Goal: Task Accomplishment & Management: Complete application form

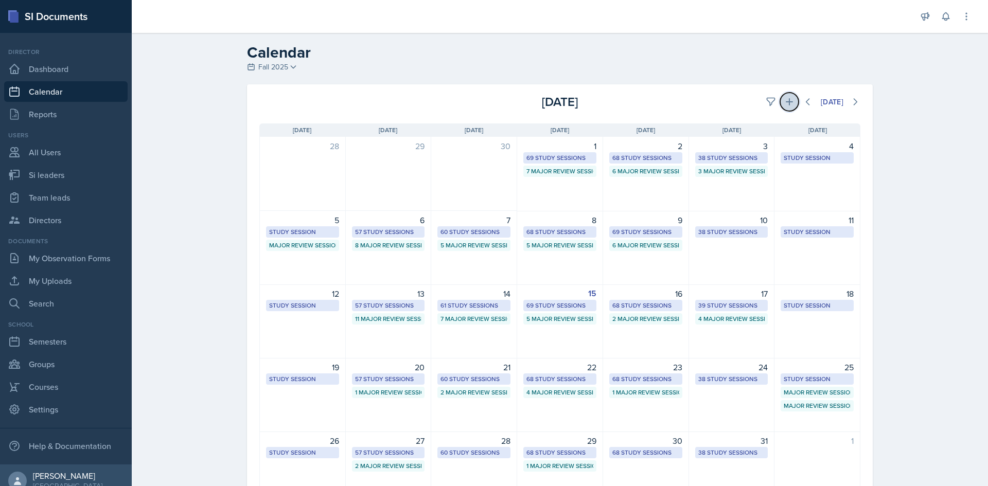
click at [785, 109] on button at bounding box center [789, 102] width 19 height 19
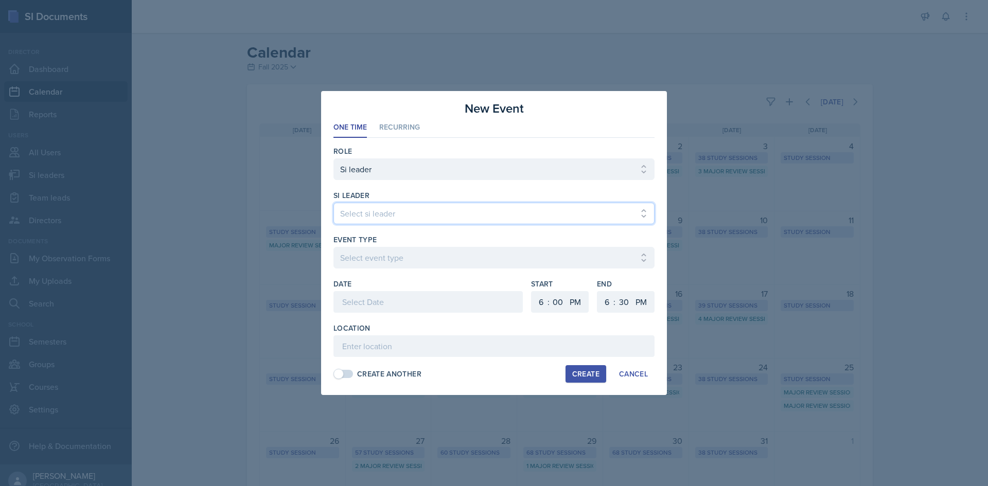
click at [433, 217] on select "Select si leader [PERSON_NAME] [PERSON_NAME] [PERSON_NAME] [PERSON_NAME] [PERSO…" at bounding box center [494, 214] width 321 height 22
select select "9399d41f-4cf2-4f1c-bb52-160661a094df"
click at [334, 203] on select "Select si leader [PERSON_NAME] [PERSON_NAME] [PERSON_NAME] [PERSON_NAME] [PERSO…" at bounding box center [494, 214] width 321 height 22
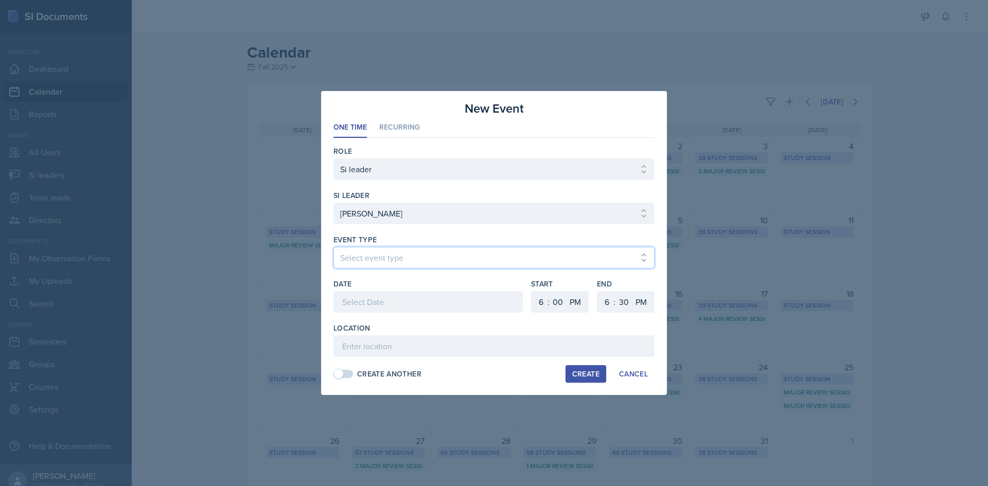
click at [422, 248] on select "Select event type Major Review Session Study Session" at bounding box center [494, 258] width 321 height 22
select select "66bb7cbf-e419-488b-a7ef-f63bc5f9ed04"
click at [334, 247] on select "Select event type Major Review Session Study Session" at bounding box center [494, 258] width 321 height 22
click at [408, 294] on div at bounding box center [428, 302] width 189 height 22
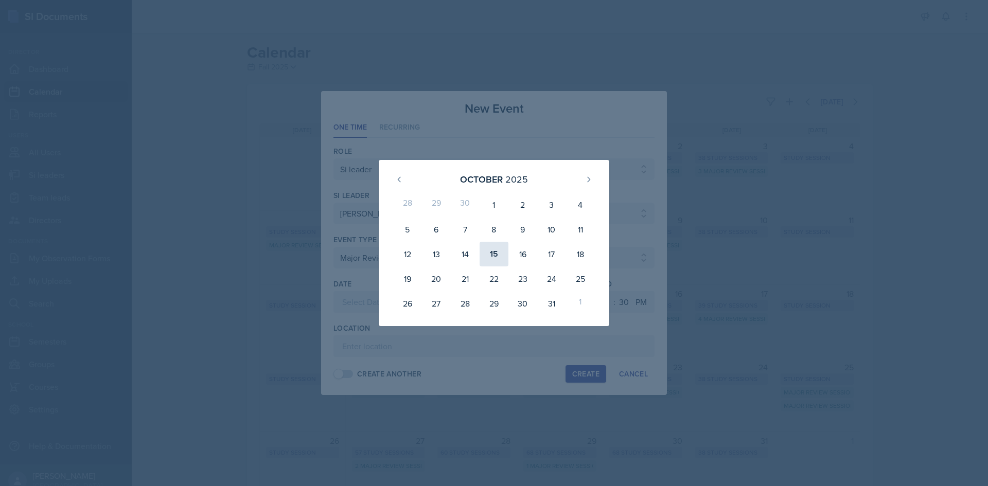
click at [493, 252] on div "15" at bounding box center [494, 254] width 29 height 25
type input "[DATE]"
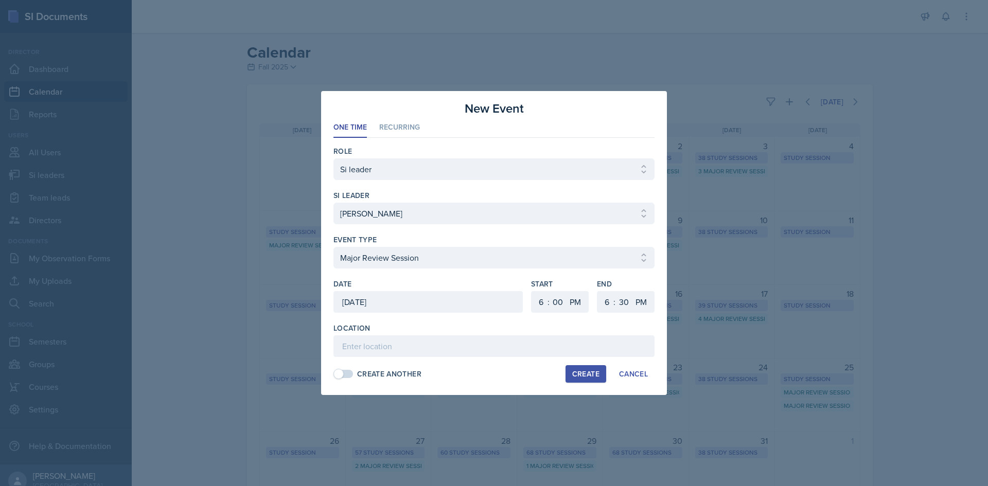
click at [615, 300] on div ":" at bounding box center [615, 302] width 2 height 12
click at [610, 294] on select "1 2 3 4 5 6 7 8 9 10 11 12" at bounding box center [606, 302] width 16 height 22
select select "8"
click at [598, 291] on select "1 2 3 4 5 6 7 8 9 10 11 12" at bounding box center [606, 302] width 16 height 22
click at [625, 296] on select "00 05 10 15 20 25 30 35 40 45 50 55" at bounding box center [624, 302] width 16 height 22
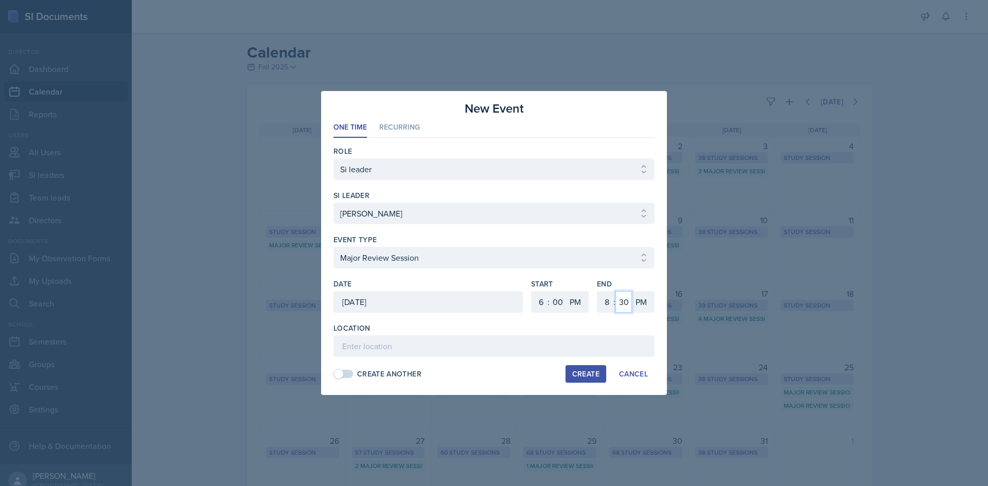
select select "0"
click at [616, 291] on select "00 05 10 15 20 25 30 35 40 45 50 55" at bounding box center [624, 302] width 16 height 22
click at [514, 345] on input at bounding box center [494, 347] width 321 height 22
paste input "[URL][DOMAIN_NAME]"
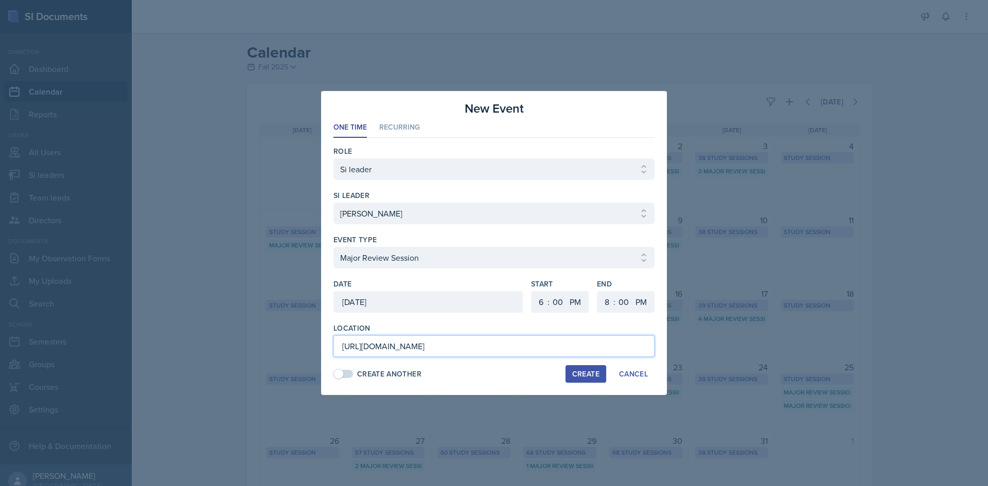
type input "[URL][DOMAIN_NAME]"
click at [574, 378] on div "Create" at bounding box center [585, 374] width 27 height 8
select select
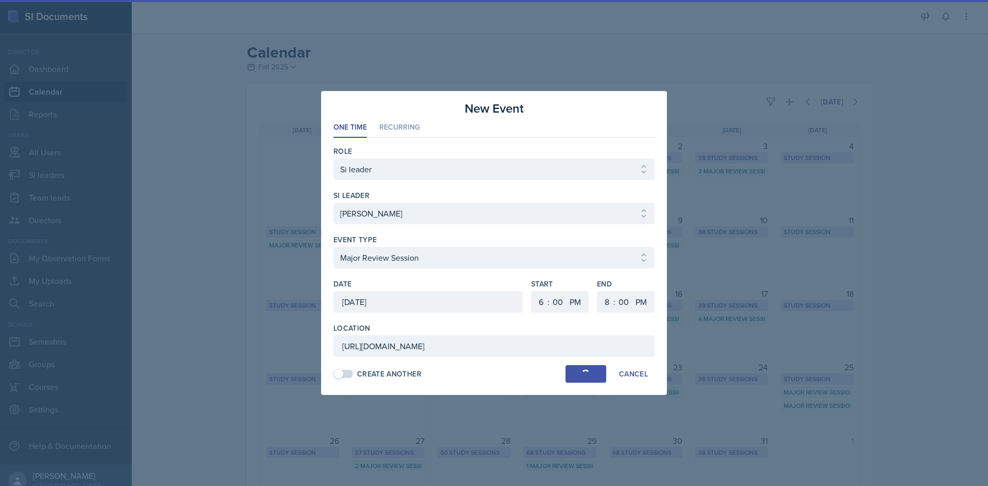
select select "6"
select select "30"
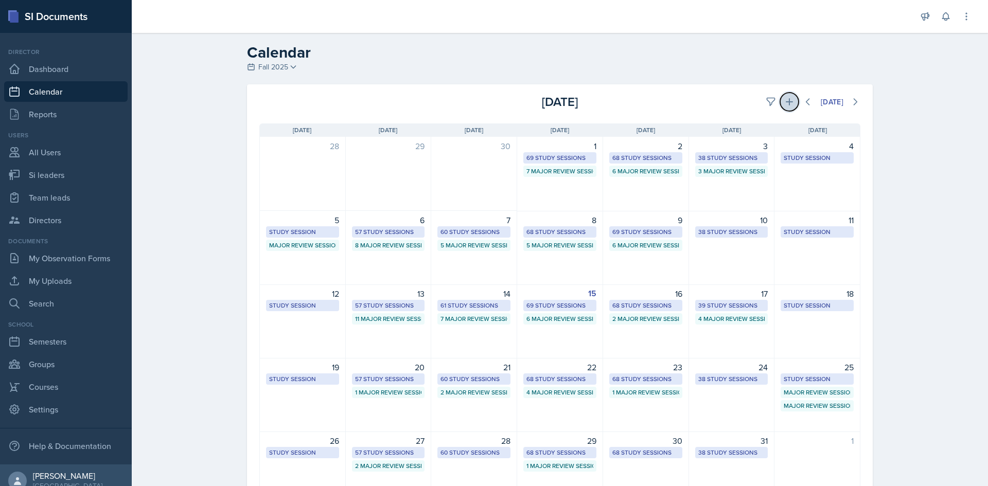
click at [790, 100] on button at bounding box center [789, 102] width 19 height 19
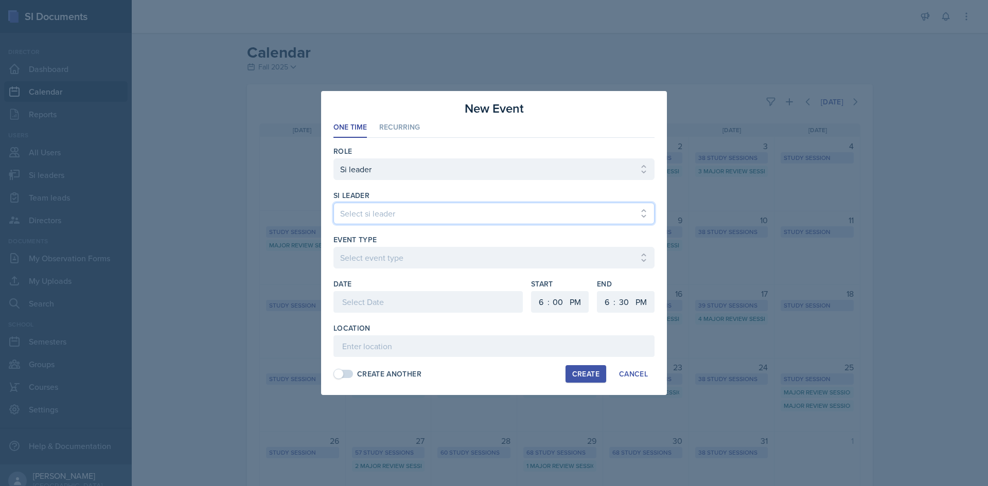
click at [492, 207] on select "Select si leader [PERSON_NAME] [PERSON_NAME] [PERSON_NAME] [PERSON_NAME] [PERSO…" at bounding box center [494, 214] width 321 height 22
select select "e2885db4-bbd8-4976-ad05-3606d8c11c42"
click at [334, 203] on select "Select si leader [PERSON_NAME] [PERSON_NAME] [PERSON_NAME] [PERSON_NAME] [PERSO…" at bounding box center [494, 214] width 321 height 22
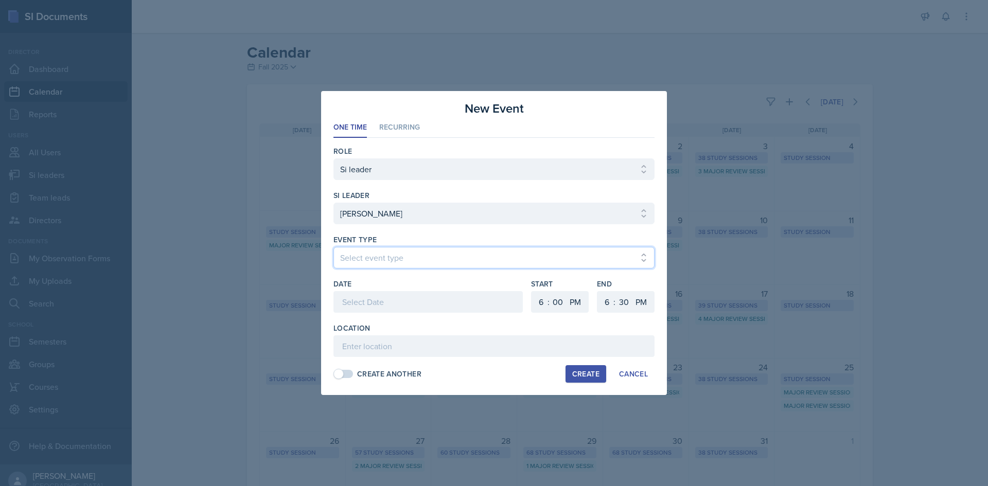
click at [449, 255] on select "Select event type Major Review Session Study Session" at bounding box center [494, 258] width 321 height 22
select select "66bb7cbf-e419-488b-a7ef-f63bc5f9ed04"
click at [334, 247] on select "Select event type Major Review Session Study Session" at bounding box center [494, 258] width 321 height 22
click at [433, 302] on div at bounding box center [428, 302] width 189 height 22
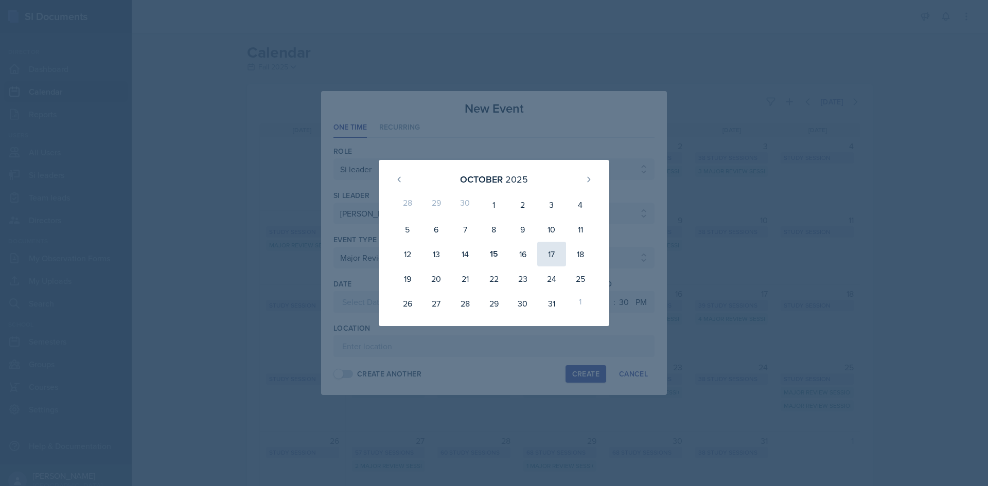
click at [544, 256] on div "17" at bounding box center [551, 254] width 29 height 25
type input "[DATE]"
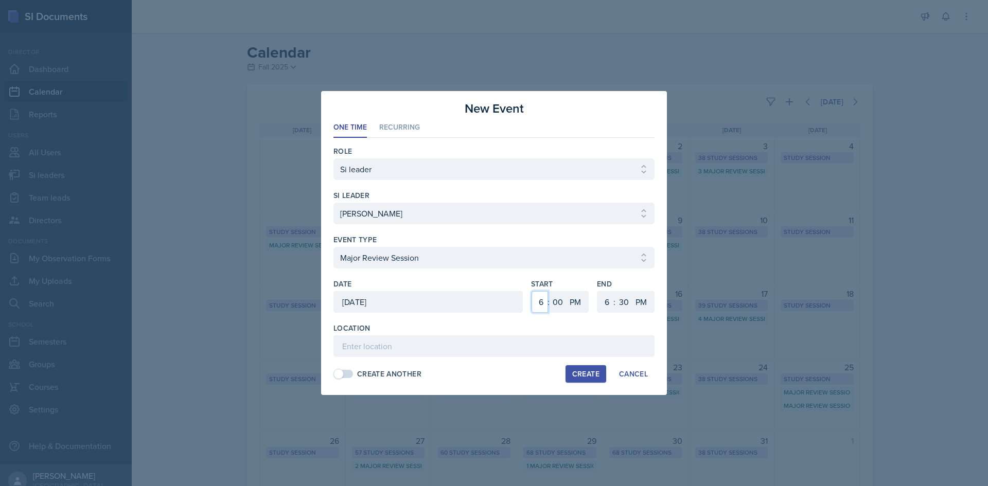
click at [546, 303] on select "1 2 3 4 5 6 7 8 9 10 11 12" at bounding box center [540, 302] width 16 height 22
select select "12"
click at [532, 291] on select "1 2 3 4 5 6 7 8 9 10 11 12" at bounding box center [540, 302] width 16 height 22
click at [599, 301] on select "1 2 3 4 5 6 7 8 9 10 11 12" at bounding box center [606, 302] width 16 height 22
select select "2"
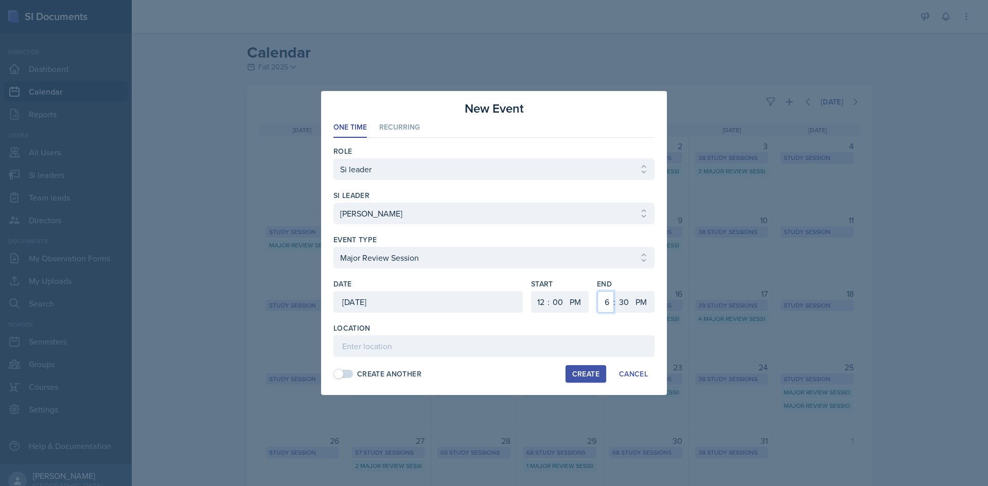
click at [598, 291] on select "1 2 3 4 5 6 7 8 9 10 11 12" at bounding box center [606, 302] width 16 height 22
drag, startPoint x: 626, startPoint y: 302, endPoint x: 625, endPoint y: 293, distance: 9.3
click at [625, 301] on select "00 05 10 15 20 25 30 35 40 45 50 55" at bounding box center [624, 302] width 16 height 22
select select "0"
click at [616, 291] on select "00 05 10 15 20 25 30 35 40 45 50 55" at bounding box center [624, 302] width 16 height 22
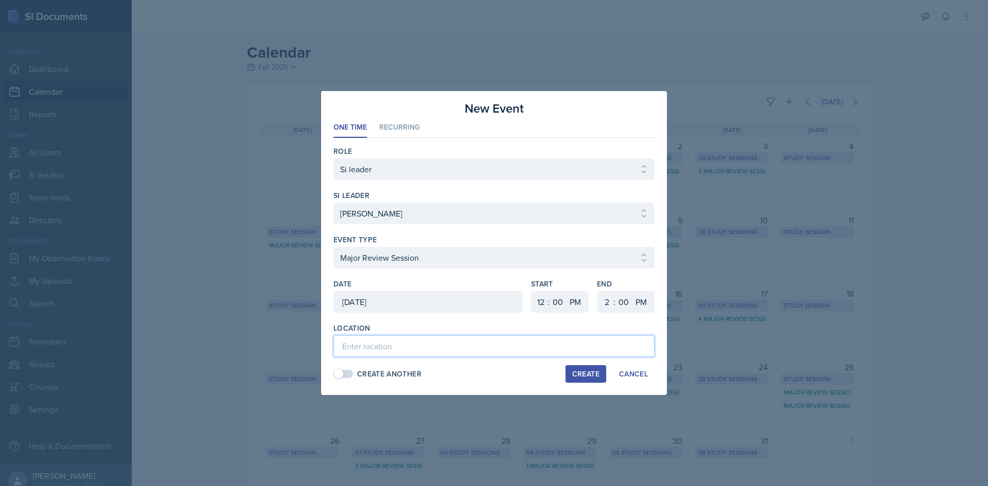
click at [534, 346] on input at bounding box center [494, 347] width 321 height 22
paste input "English Building 103"
type input "English Building 103"
click at [582, 375] on div "Create" at bounding box center [585, 374] width 27 height 8
select select
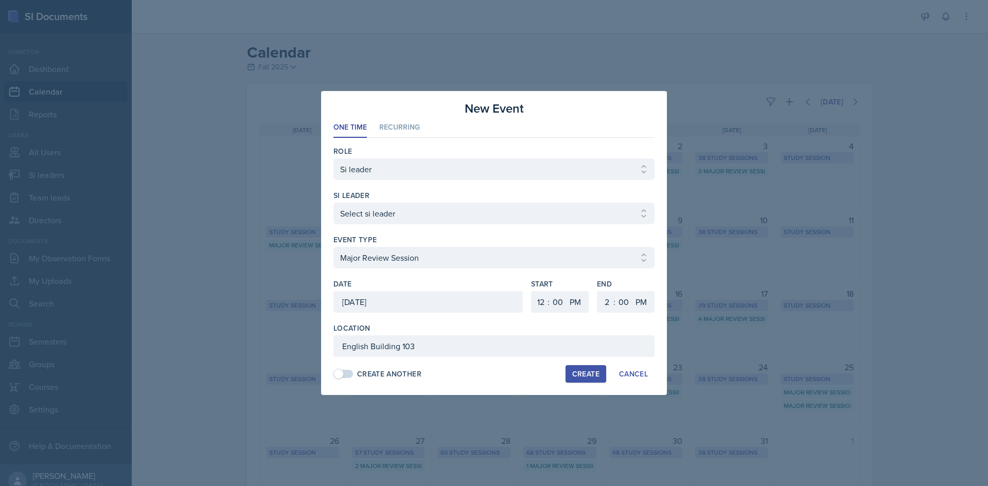
select select
select select "6"
select select "30"
